Goal: Check status: Check status

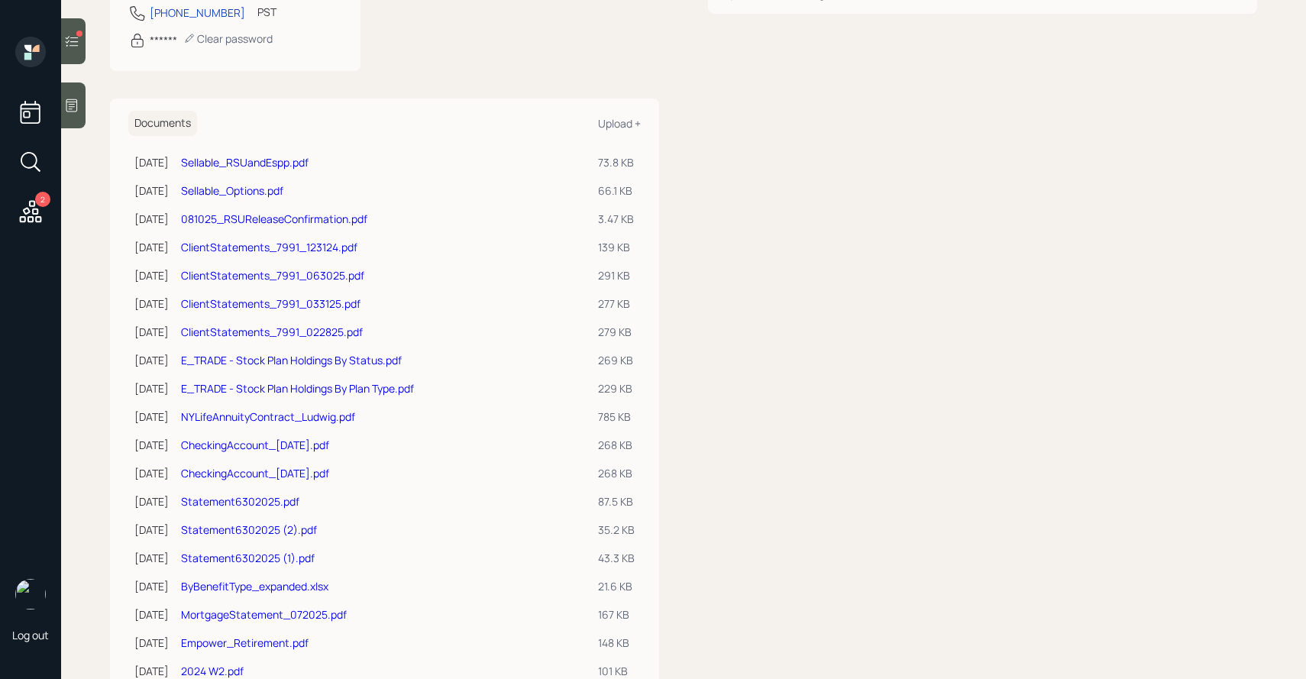
scroll to position [366, 0]
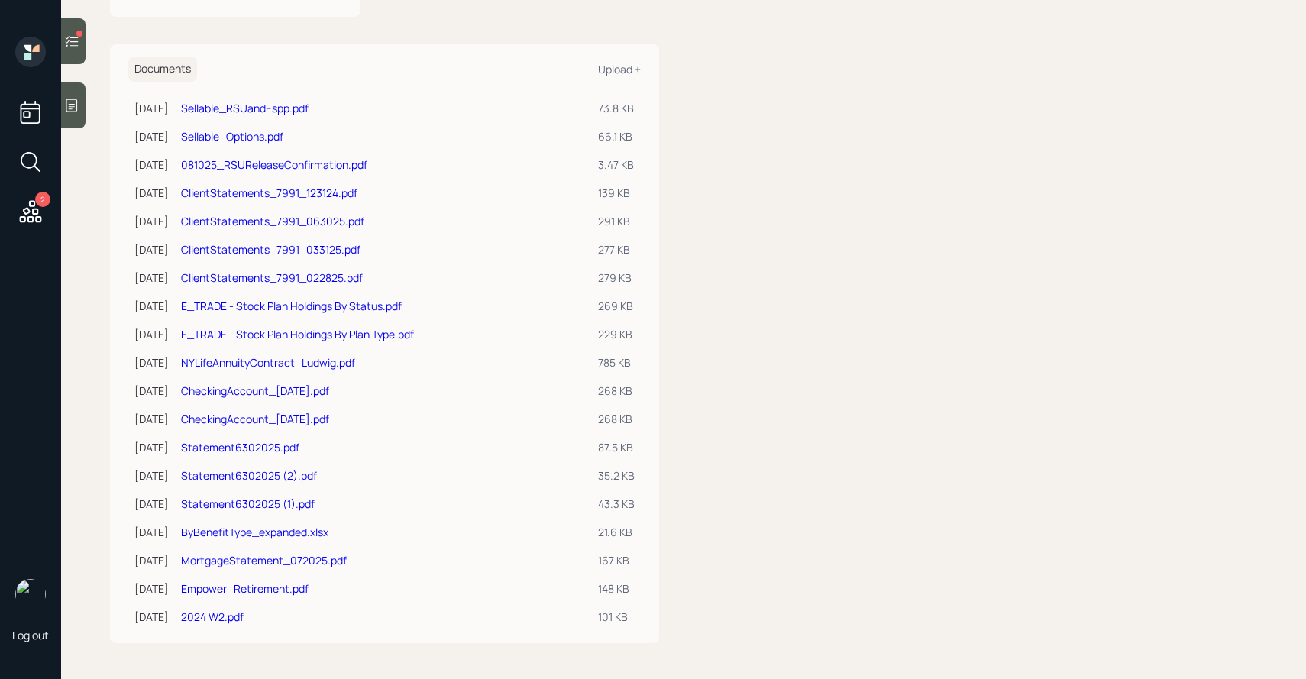
click at [290, 112] on link "Sellable_RSUandEspp.pdf" at bounding box center [245, 108] width 128 height 15
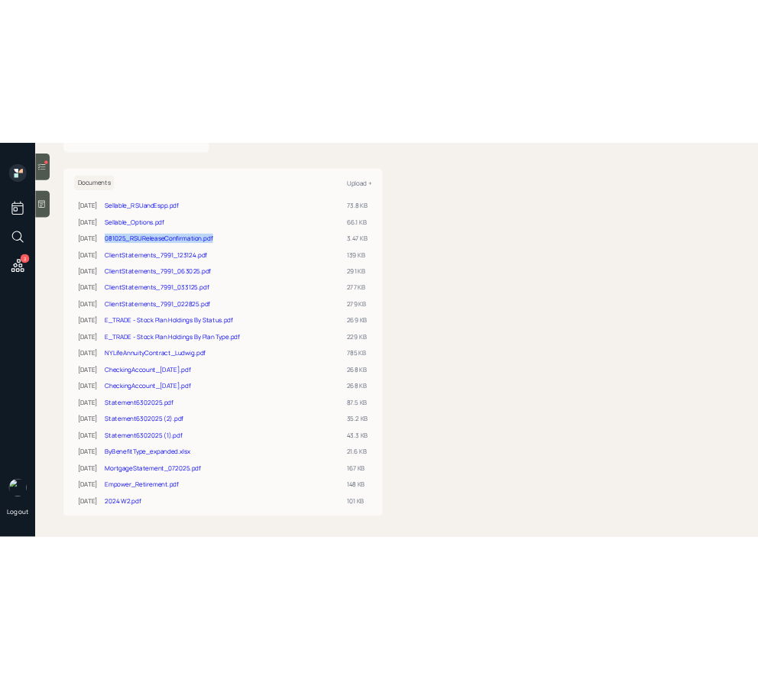
scroll to position [0, 0]
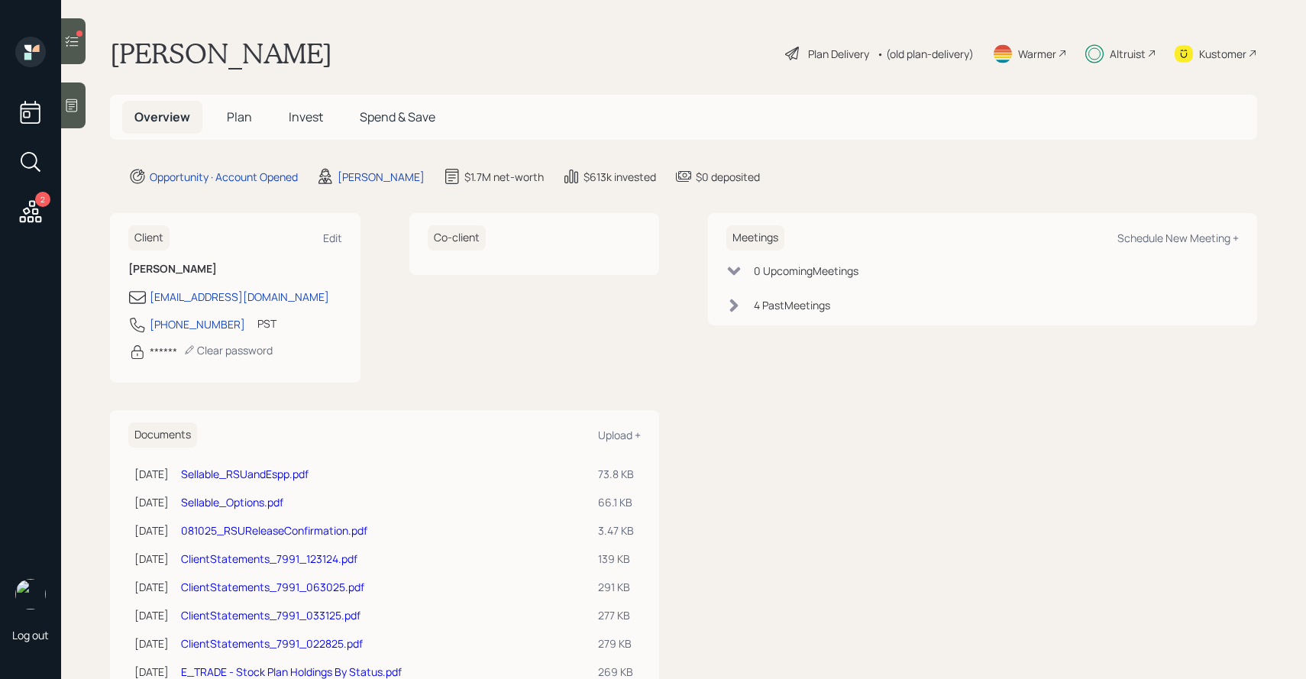
click at [297, 118] on span "Invest" at bounding box center [306, 116] width 34 height 17
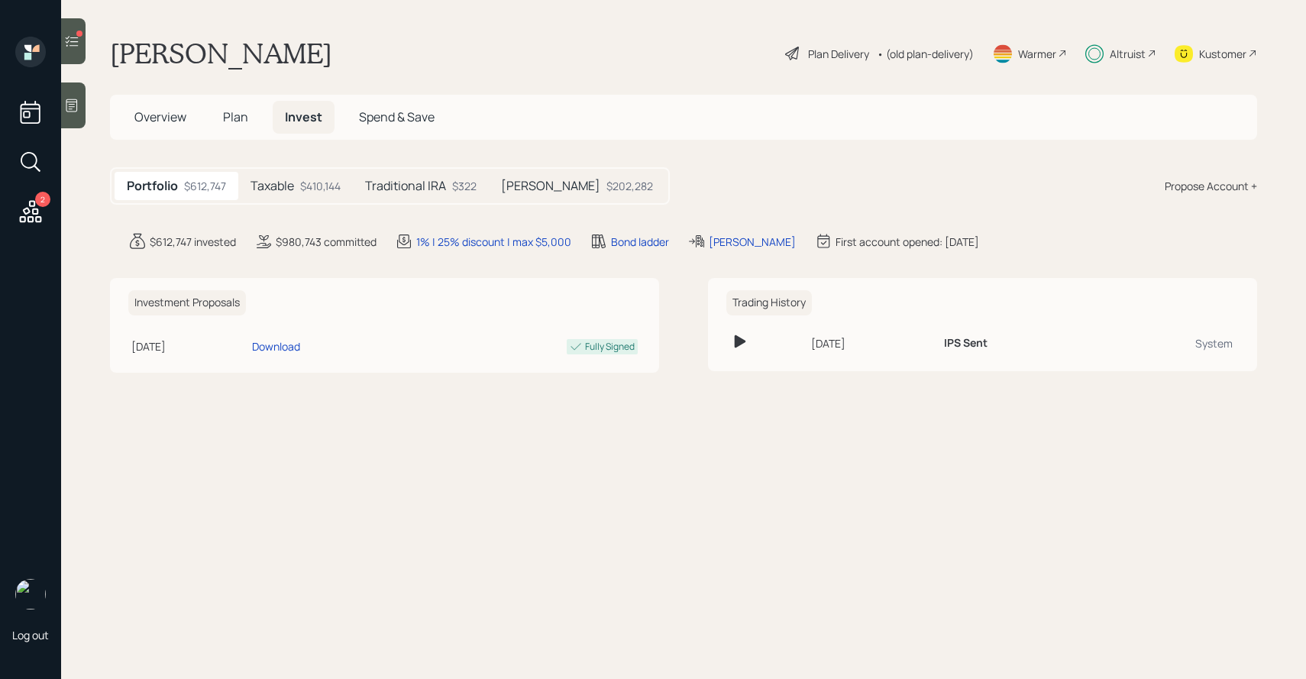
click at [319, 183] on div "$410,144" at bounding box center [320, 186] width 40 height 16
